Goal: Transaction & Acquisition: Purchase product/service

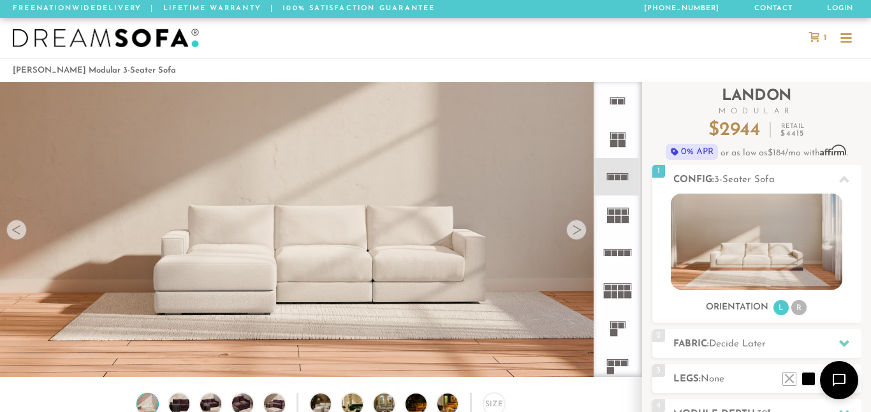
click at [623, 176] on rect at bounding box center [625, 178] width 6 height 6
click at [616, 208] on icon at bounding box center [618, 215] width 38 height 38
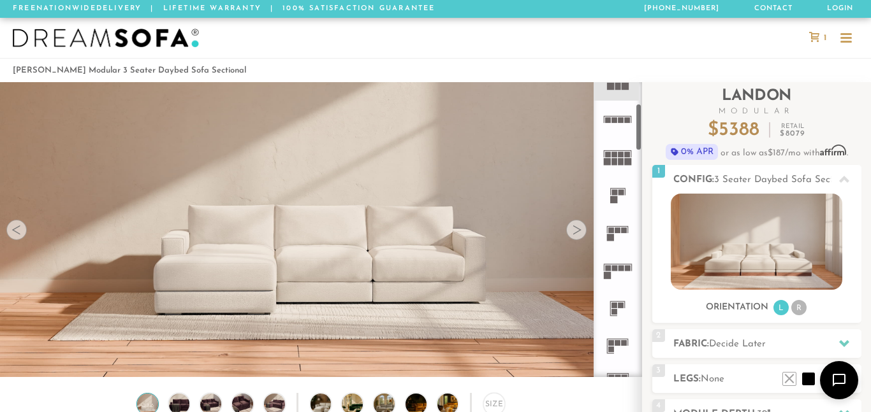
scroll to position [134, 0]
click at [799, 308] on li "R" at bounding box center [798, 307] width 15 height 15
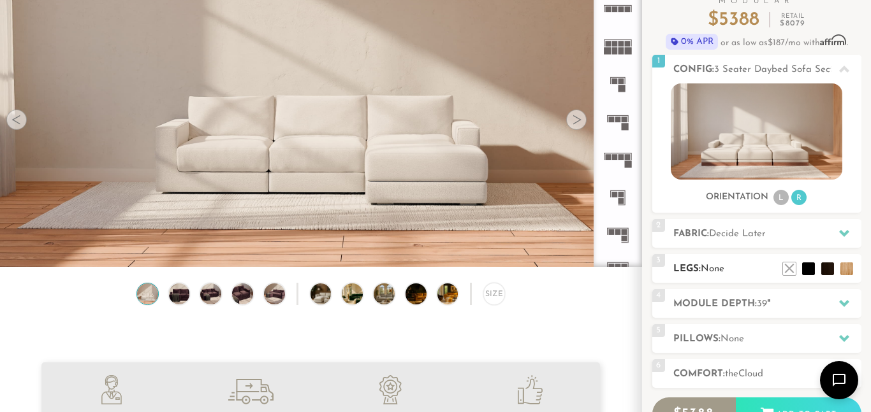
scroll to position [113, 0]
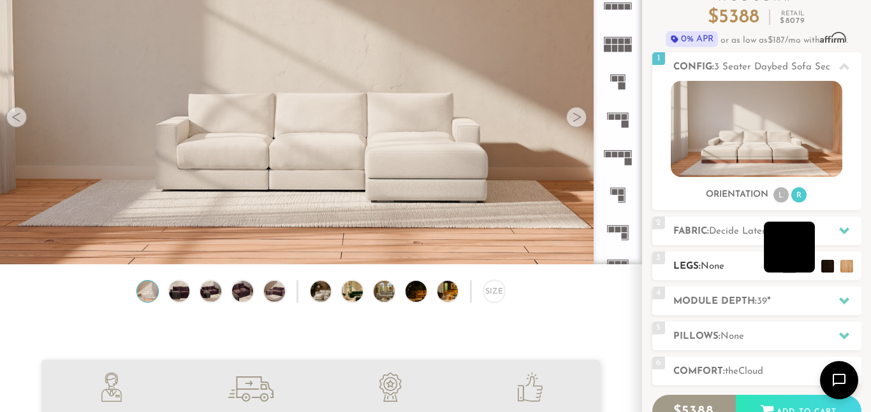
click at [808, 268] on li at bounding box center [789, 247] width 51 height 51
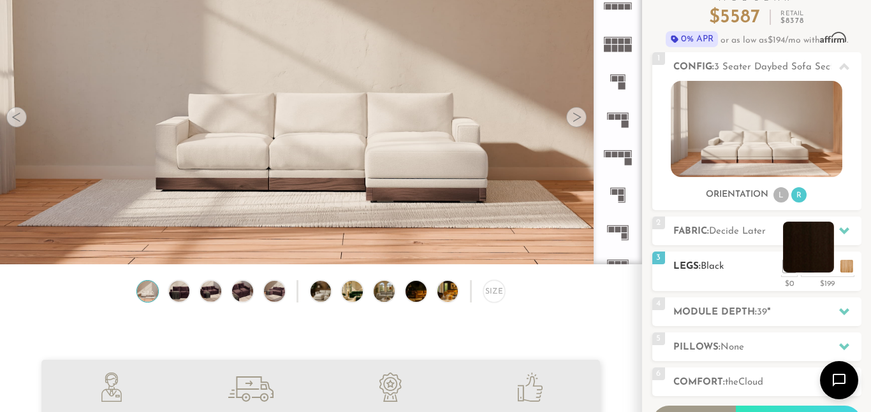
click at [828, 270] on li at bounding box center [808, 247] width 51 height 51
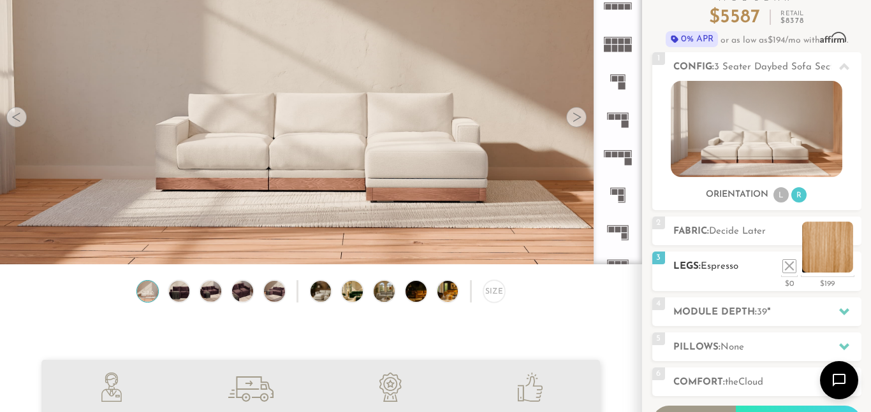
click at [843, 264] on li at bounding box center [827, 247] width 51 height 51
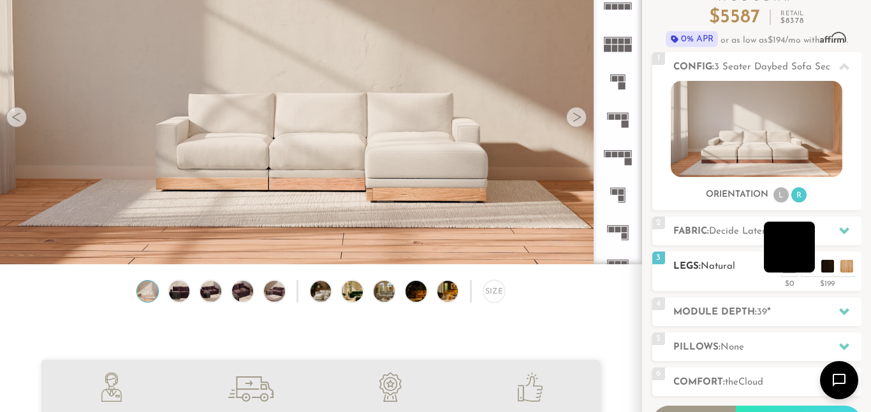
click at [808, 270] on li at bounding box center [789, 247] width 51 height 51
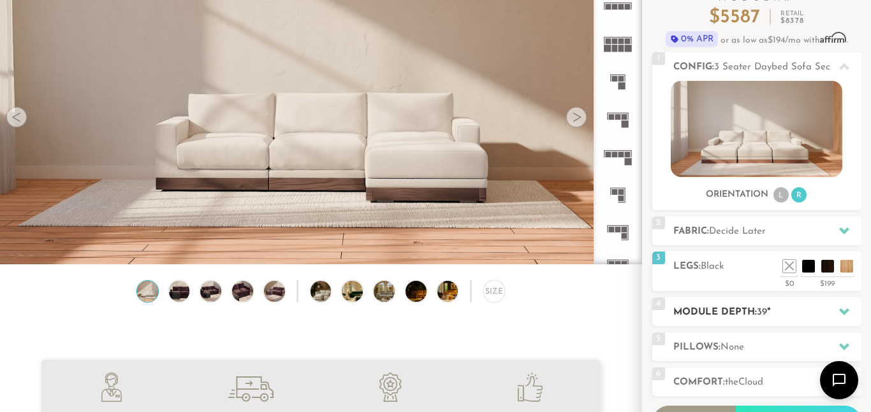
click at [768, 310] on h2 "Module Depth: 39 "" at bounding box center [767, 312] width 188 height 15
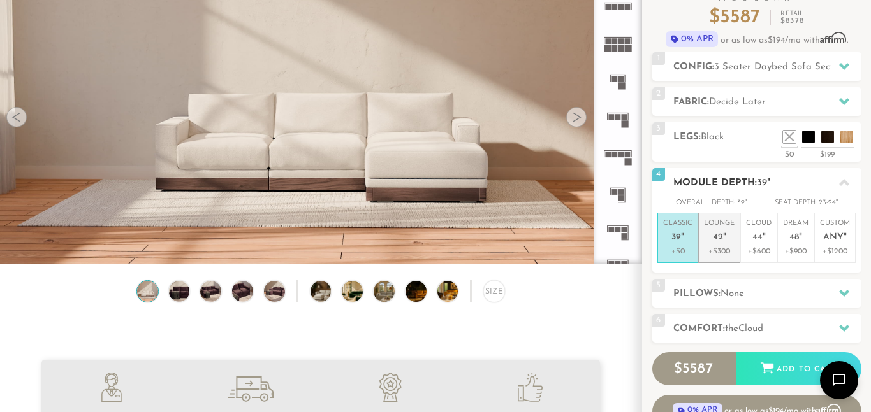
click at [734, 254] on p "+$300" at bounding box center [719, 251] width 31 height 11
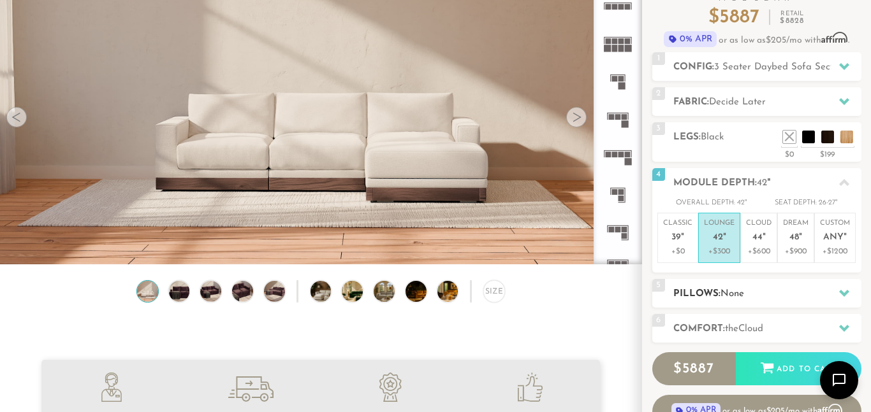
click at [798, 290] on h2 "Pillows: None" at bounding box center [767, 294] width 188 height 15
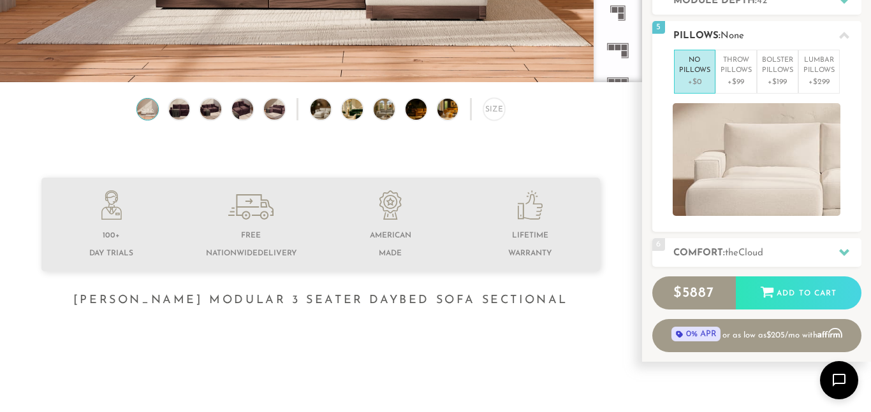
scroll to position [296, 0]
click at [825, 247] on h2 "Comfort: the Cloud" at bounding box center [767, 252] width 188 height 15
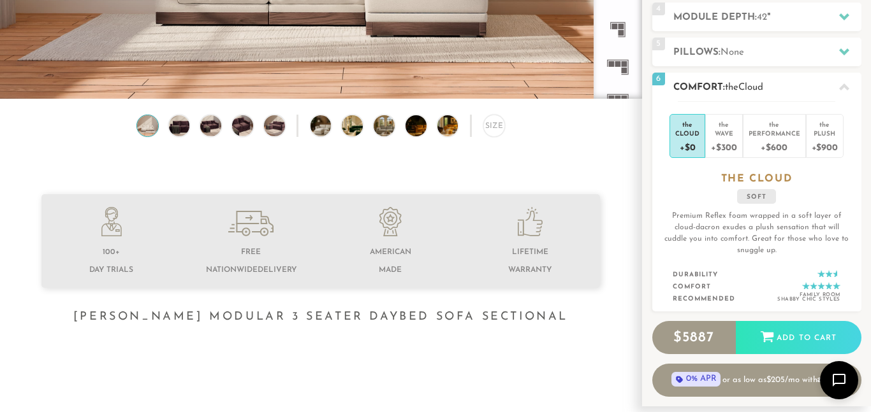
scroll to position [278, 0]
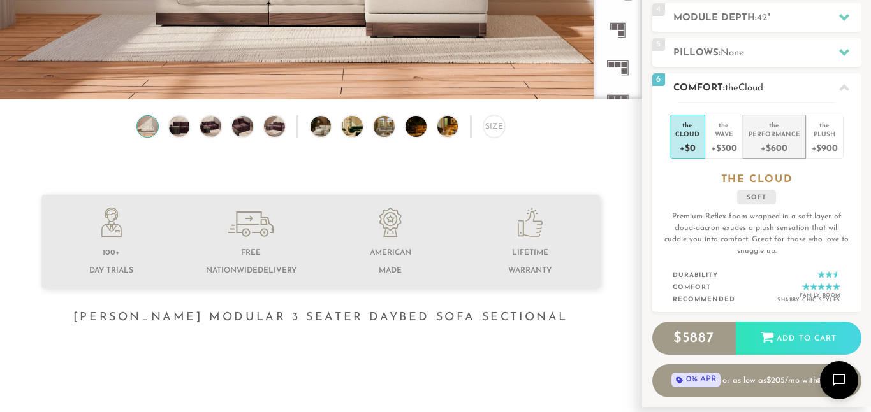
click at [784, 133] on div "Performance" at bounding box center [774, 133] width 52 height 9
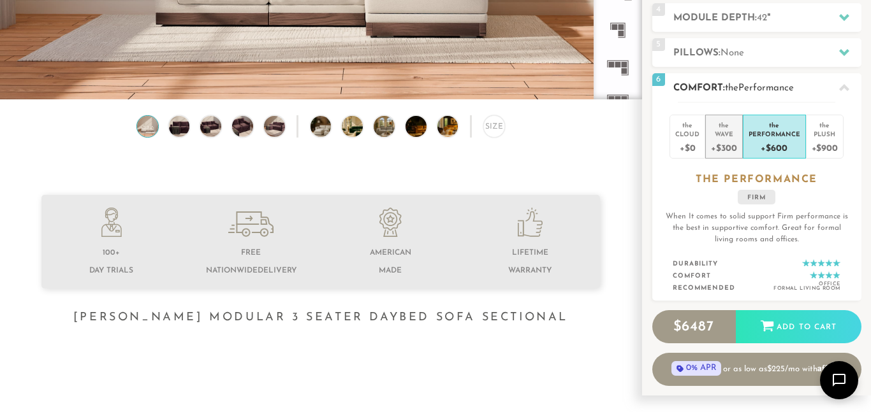
click at [731, 143] on div "+$300" at bounding box center [724, 147] width 26 height 18
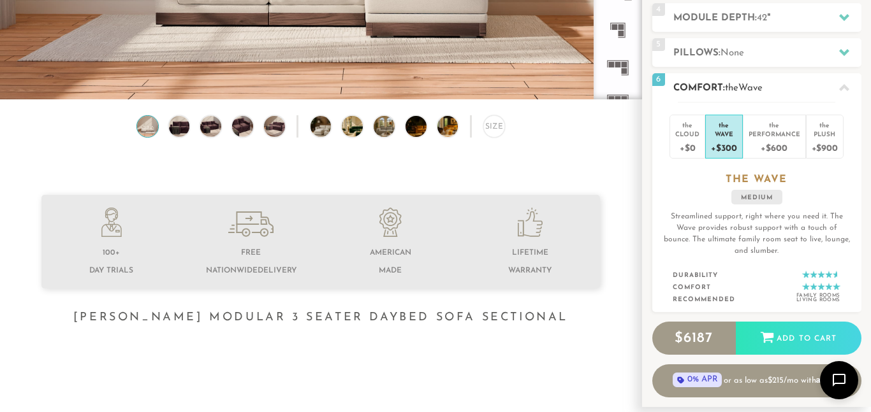
scroll to position [0, 0]
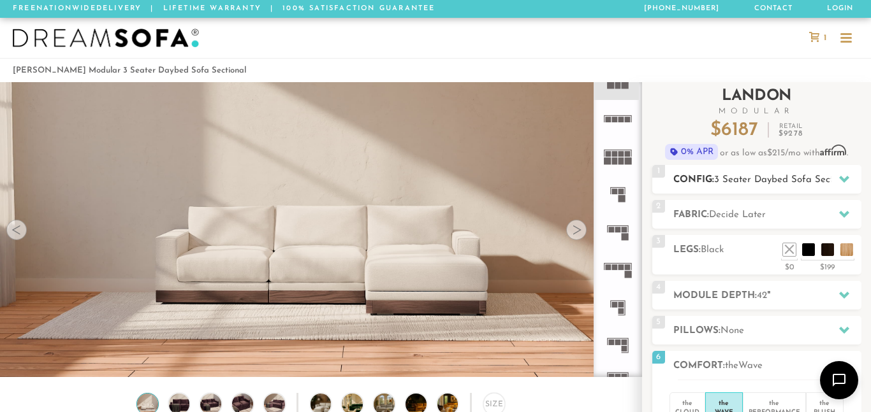
click at [845, 175] on icon at bounding box center [844, 179] width 10 height 10
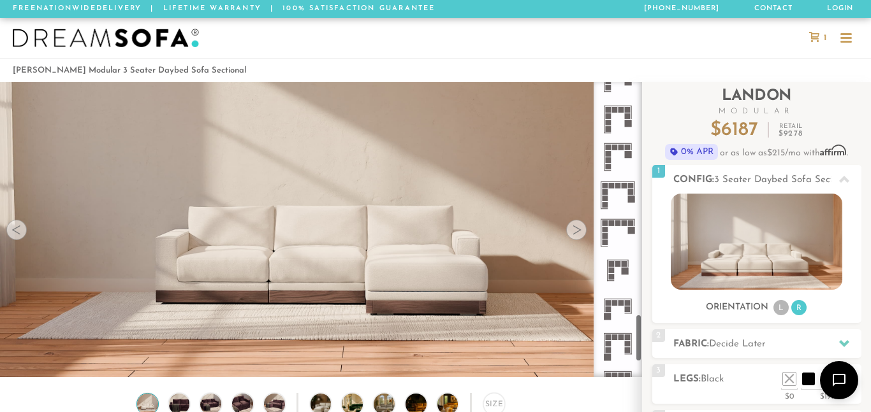
scroll to position [1522, 0]
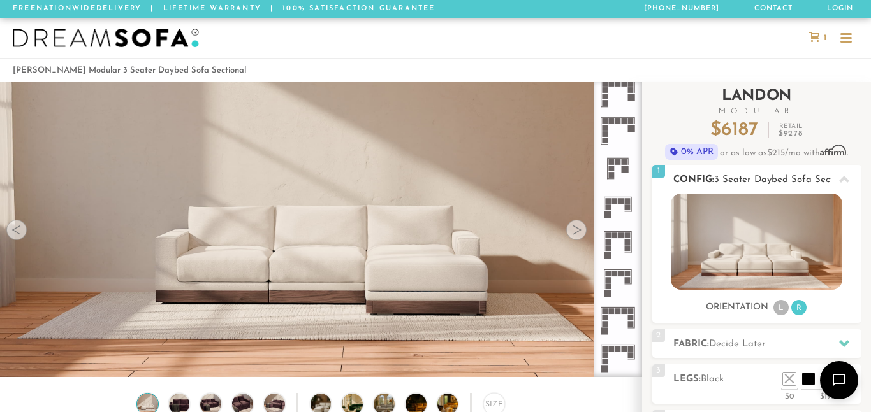
click at [777, 309] on li "L" at bounding box center [780, 307] width 15 height 15
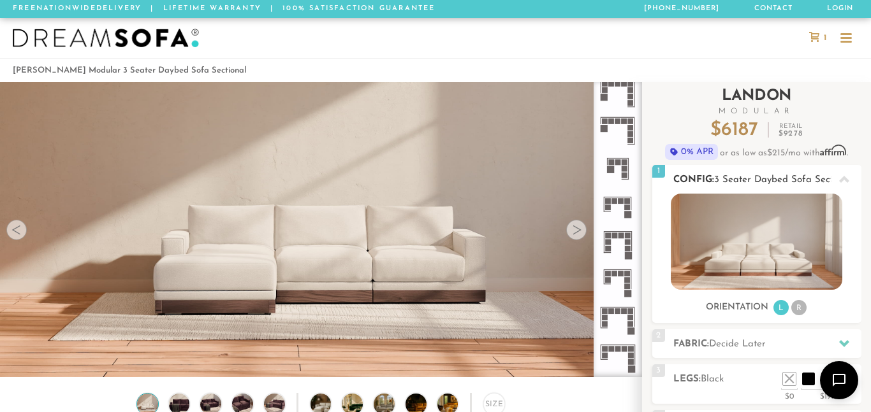
click at [798, 308] on li "R" at bounding box center [798, 307] width 15 height 15
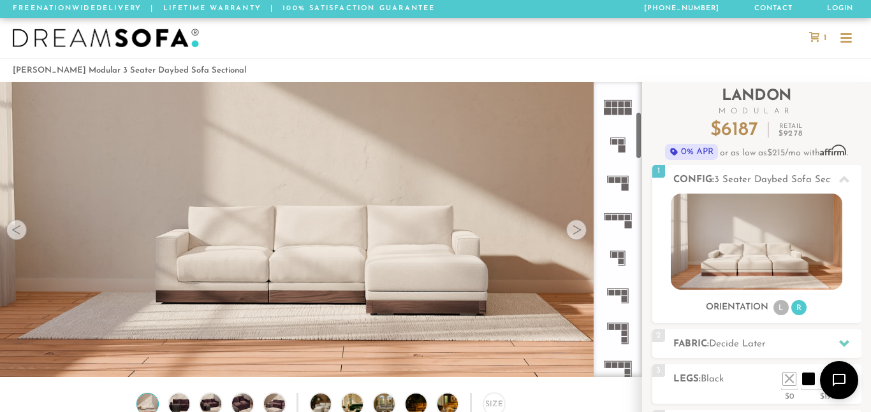
scroll to position [185, 0]
click at [779, 305] on li "L" at bounding box center [780, 307] width 15 height 15
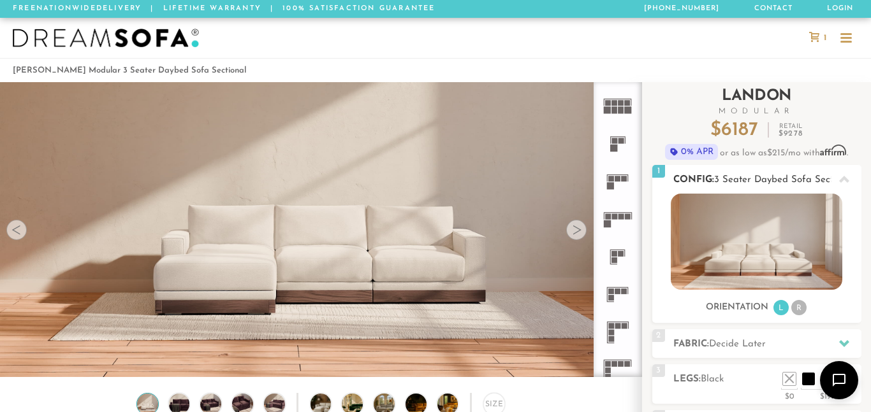
click at [803, 307] on li "R" at bounding box center [798, 307] width 15 height 15
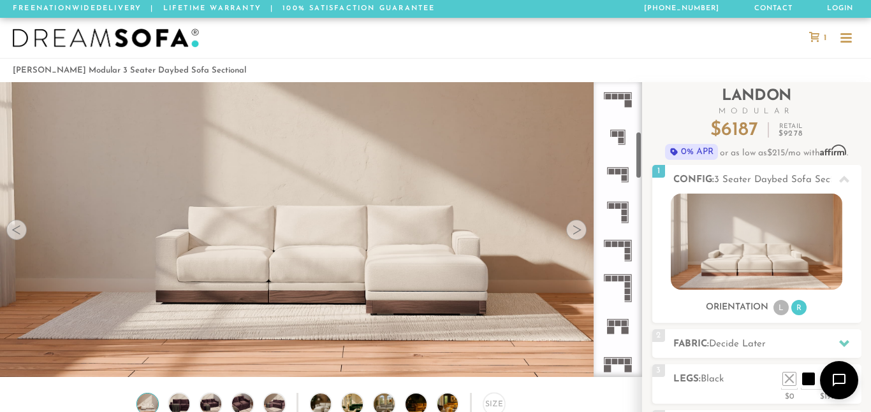
scroll to position [303, 0]
click at [620, 220] on icon at bounding box center [618, 214] width 38 height 38
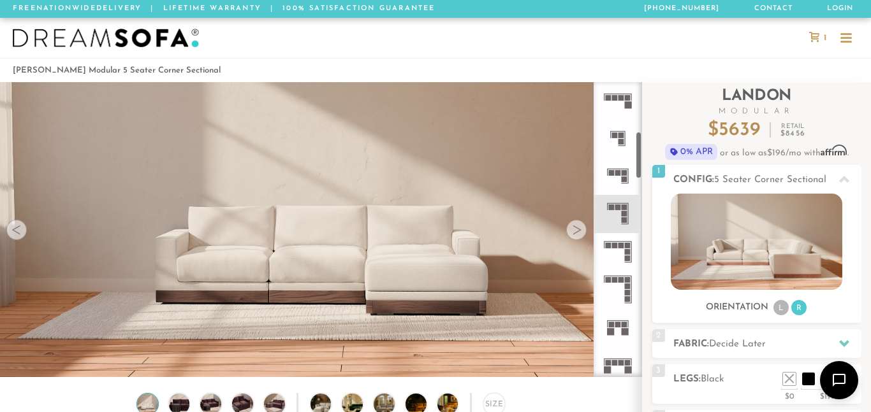
click at [579, 230] on div at bounding box center [576, 230] width 20 height 20
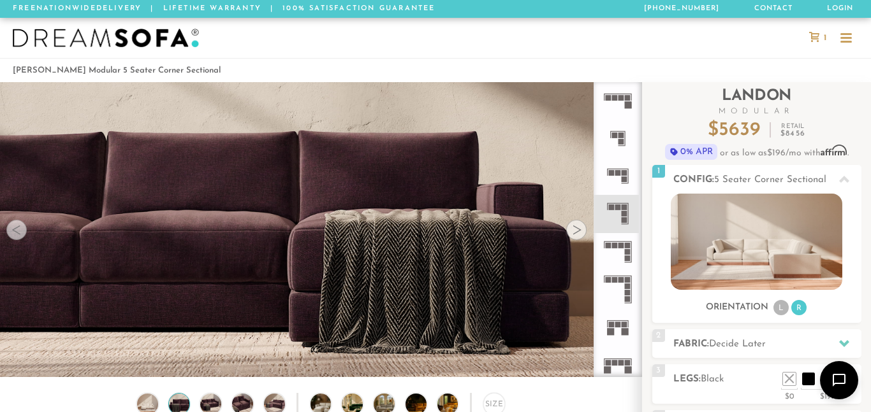
click at [579, 230] on div at bounding box center [576, 230] width 20 height 20
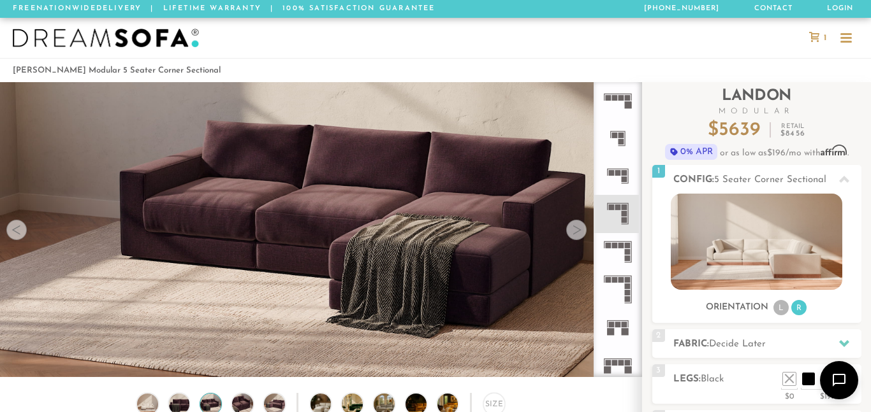
click at [579, 230] on div at bounding box center [576, 230] width 20 height 20
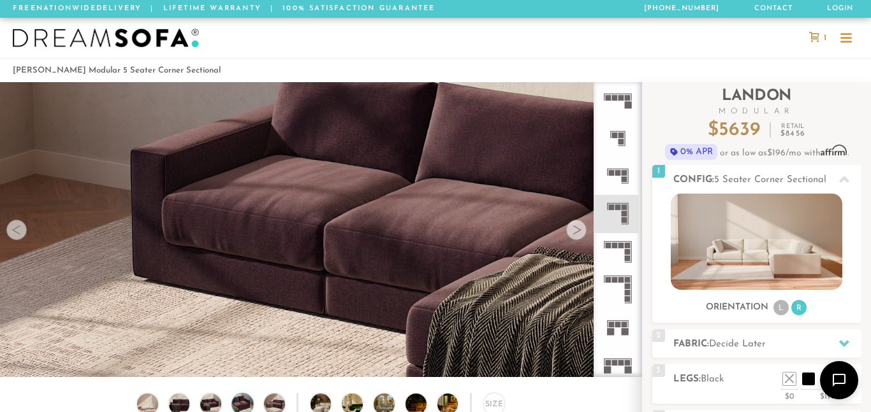
click at [579, 230] on div at bounding box center [576, 230] width 20 height 20
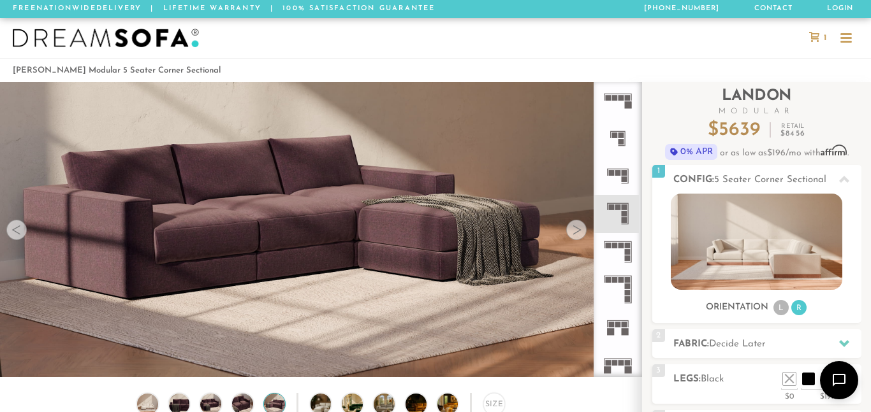
click at [579, 230] on div at bounding box center [576, 230] width 20 height 20
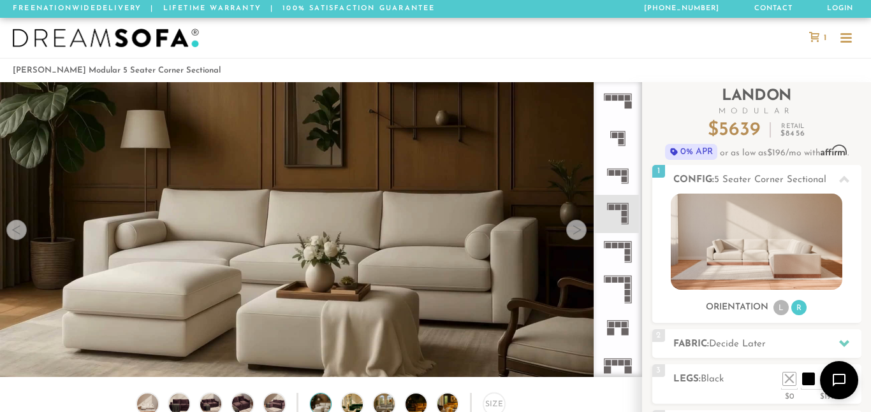
click at [579, 230] on div at bounding box center [576, 230] width 20 height 20
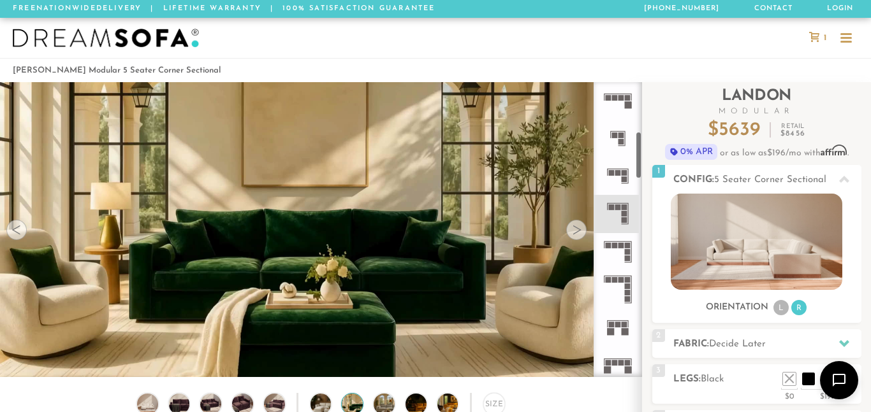
click at [620, 216] on icon at bounding box center [618, 214] width 38 height 38
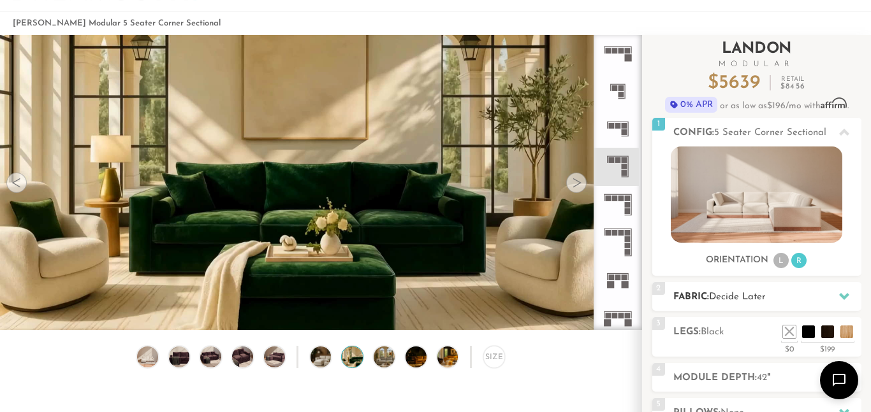
scroll to position [49, 0]
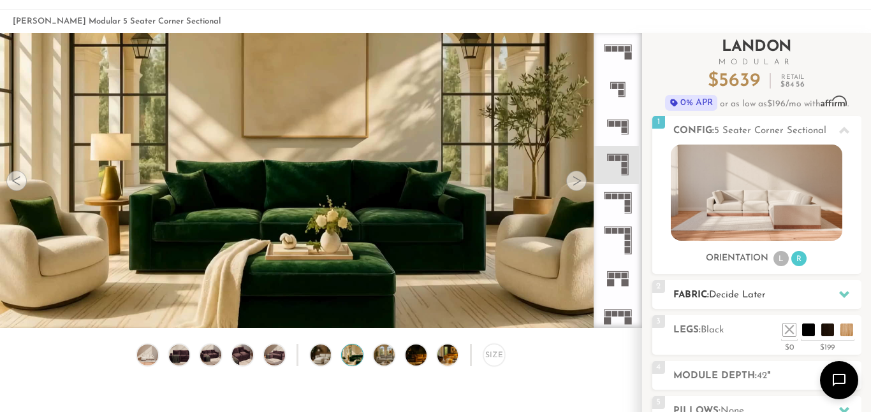
click at [796, 289] on h2 "Fabric: Decide Later" at bounding box center [767, 295] width 188 height 15
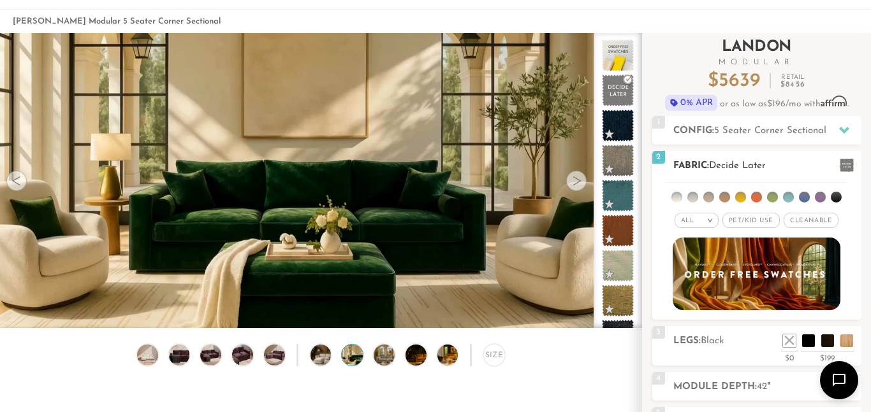
click at [711, 219] on em ">" at bounding box center [710, 220] width 10 height 6
click at [835, 197] on li at bounding box center [836, 197] width 11 height 11
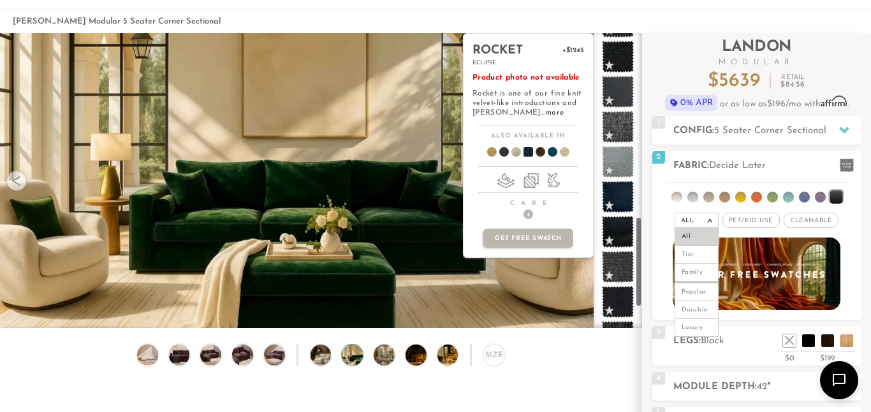
scroll to position [661, 0]
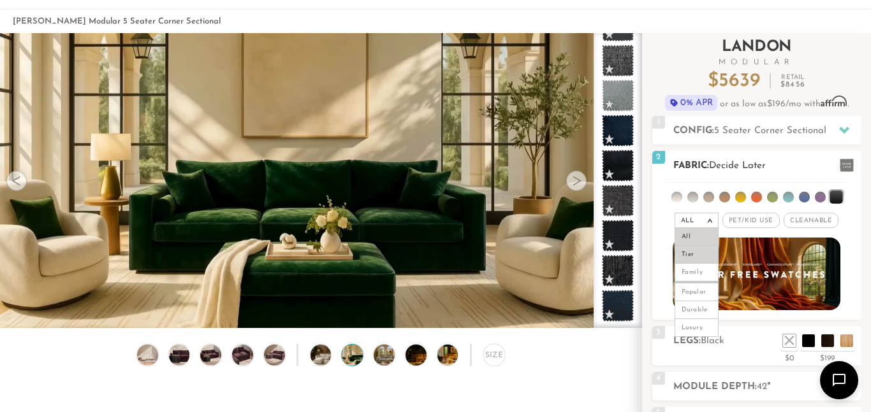
click at [698, 257] on li "Tier" at bounding box center [696, 255] width 44 height 18
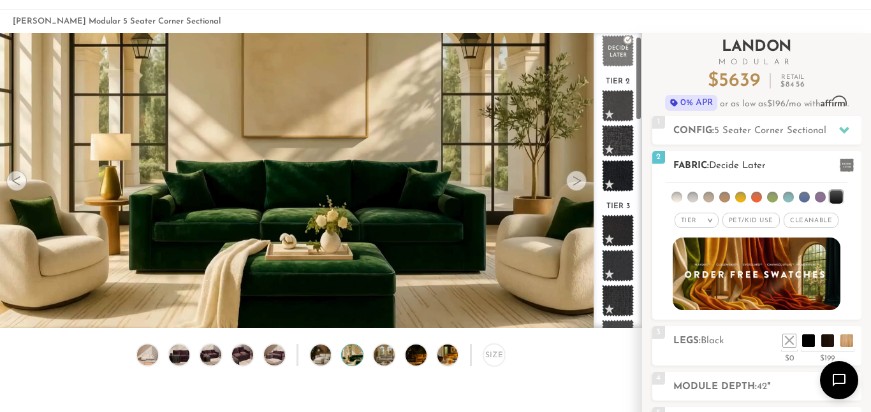
scroll to position [0, 0]
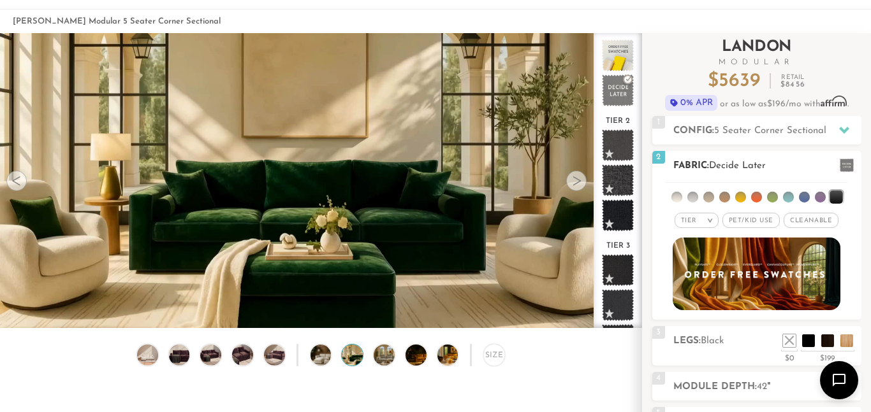
click at [806, 218] on span "Cleanable x" at bounding box center [810, 220] width 55 height 15
